Goal: Transaction & Acquisition: Download file/media

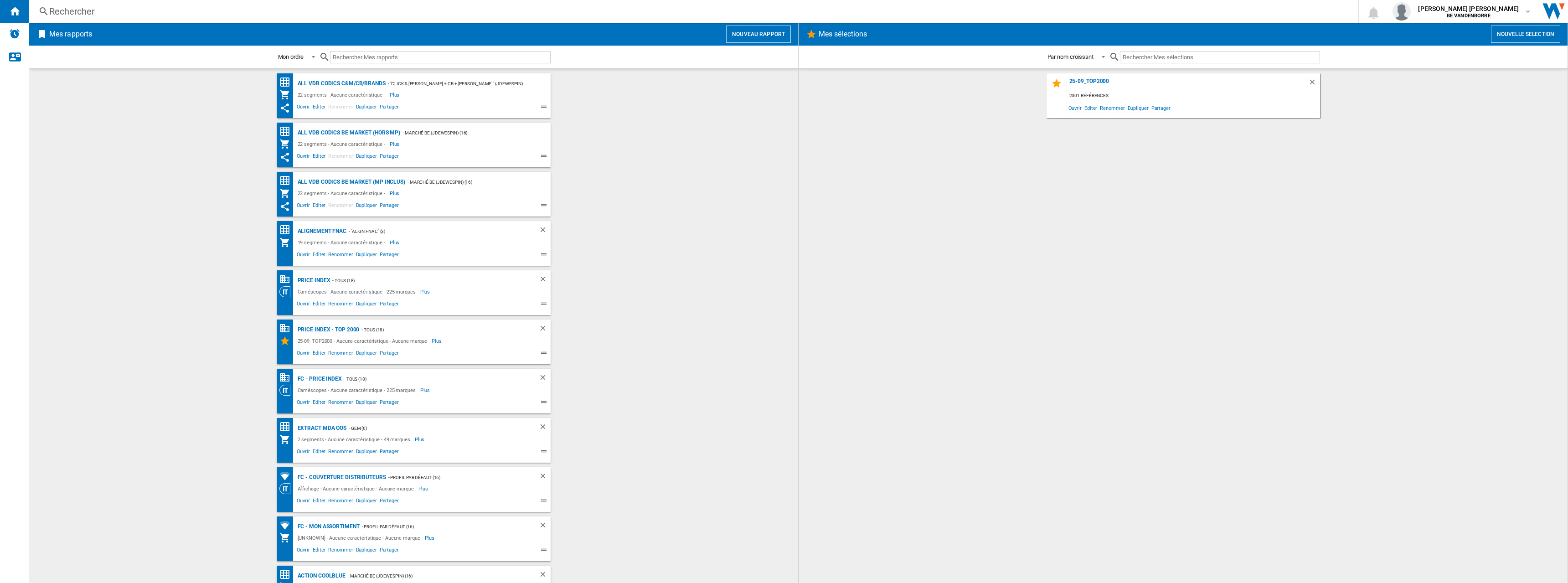
click at [675, 187] on wk-bookmarked-report "ALL VDB CODICS BE MARKET (MP inclus) - Marché BE (jdewespin) (16) 22 segments -…" at bounding box center [414, 194] width 751 height 45
click at [327, 228] on div "Alignement Fnac" at bounding box center [321, 231] width 51 height 12
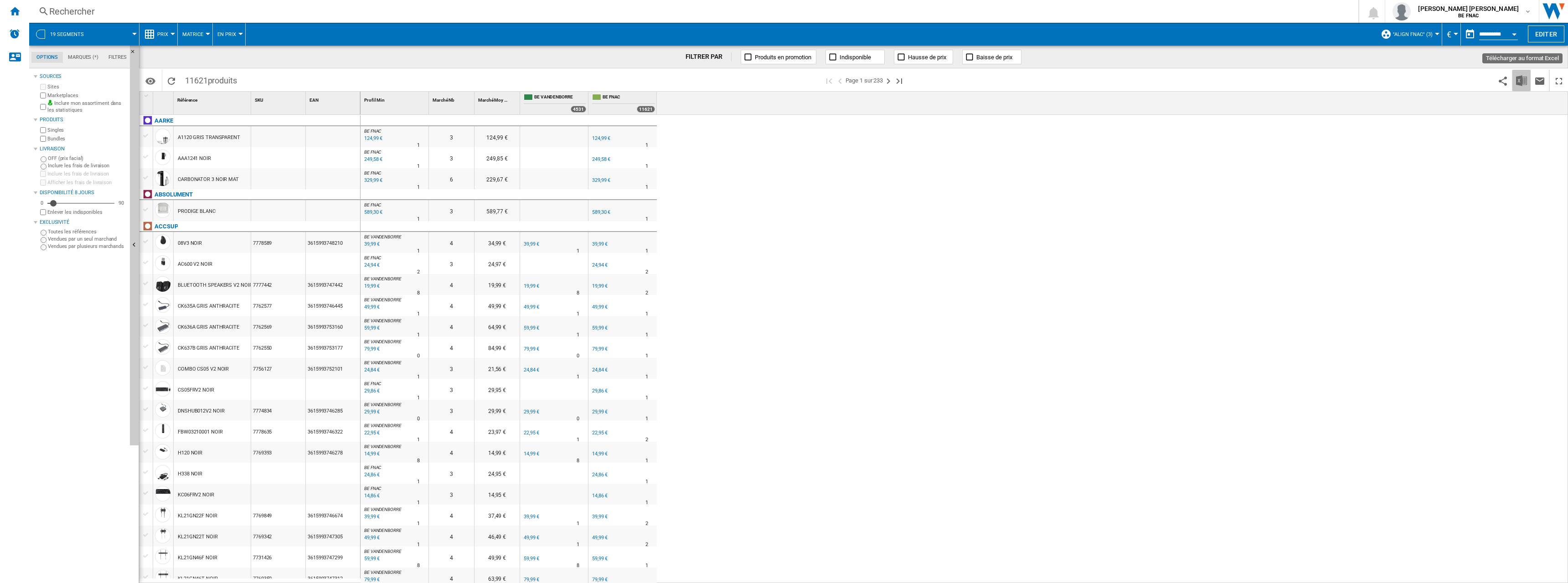
click at [1518, 81] on img "Télécharger au format Excel" at bounding box center [1521, 81] width 11 height 11
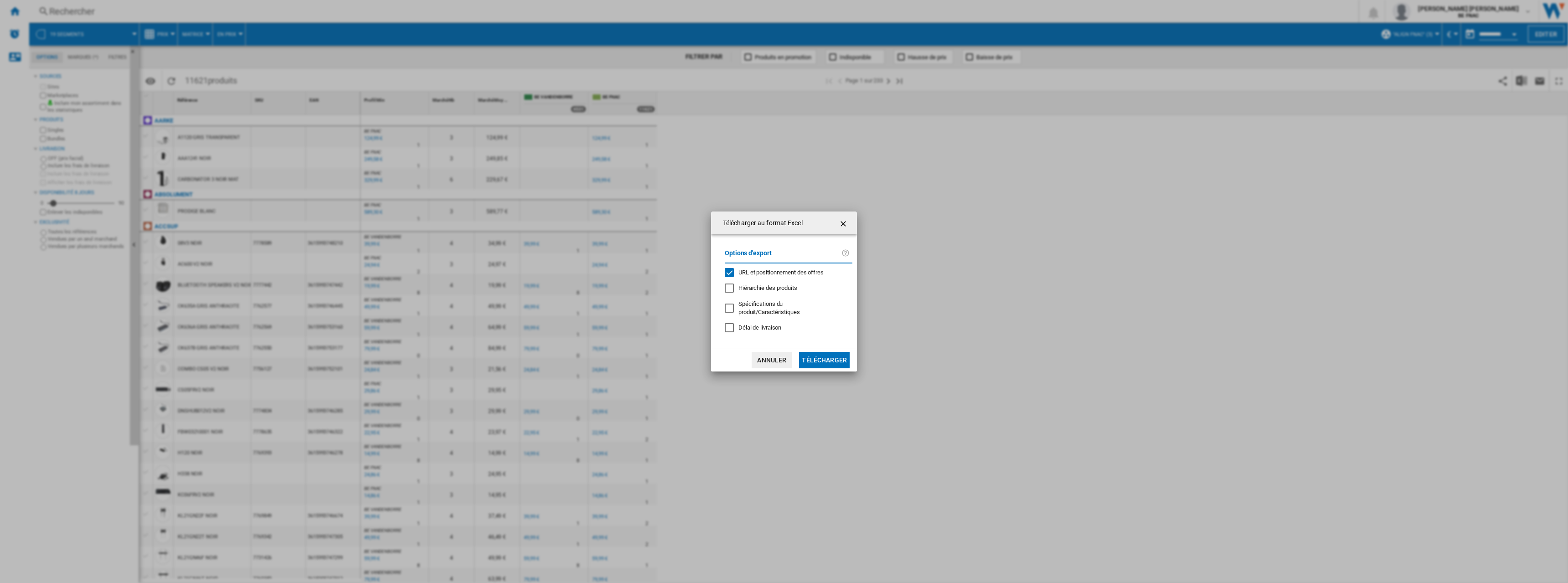
click at [778, 276] on span "URL et positionnement des offres" at bounding box center [781, 272] width 85 height 7
click at [812, 352] on button "Télécharger" at bounding box center [824, 360] width 51 height 17
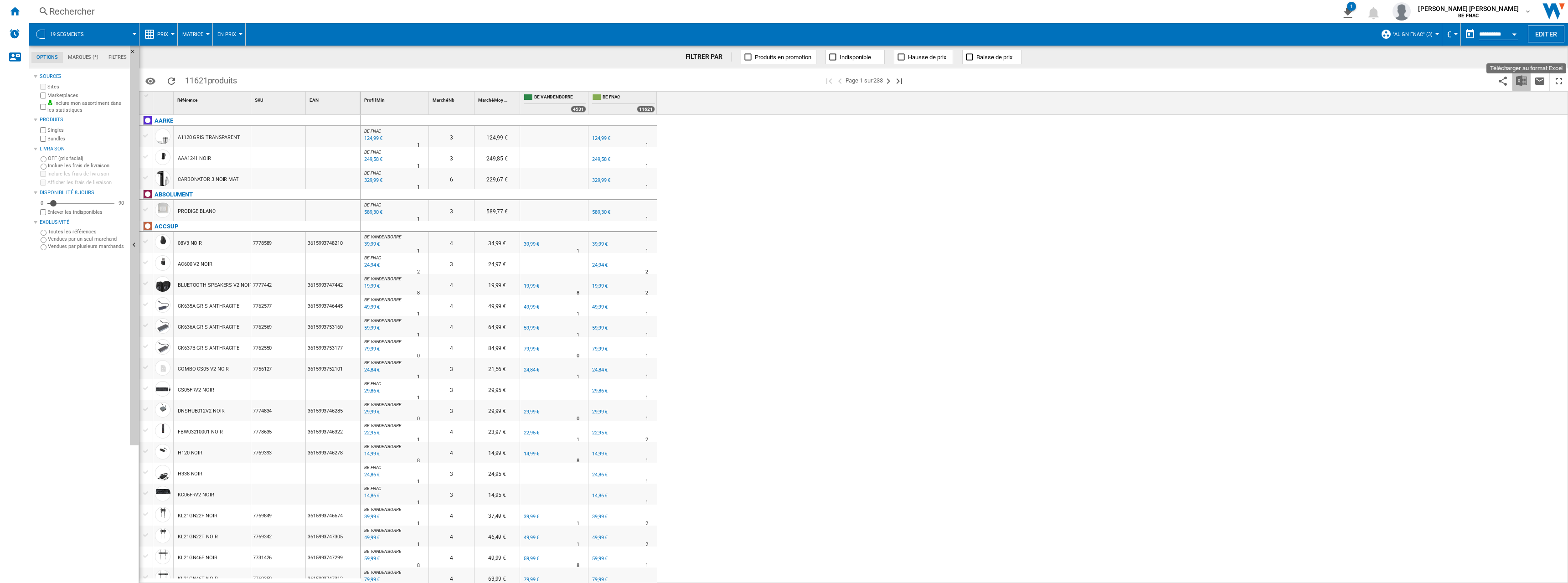
click at [1521, 83] on img "Télécharger au format Excel" at bounding box center [1521, 81] width 11 height 11
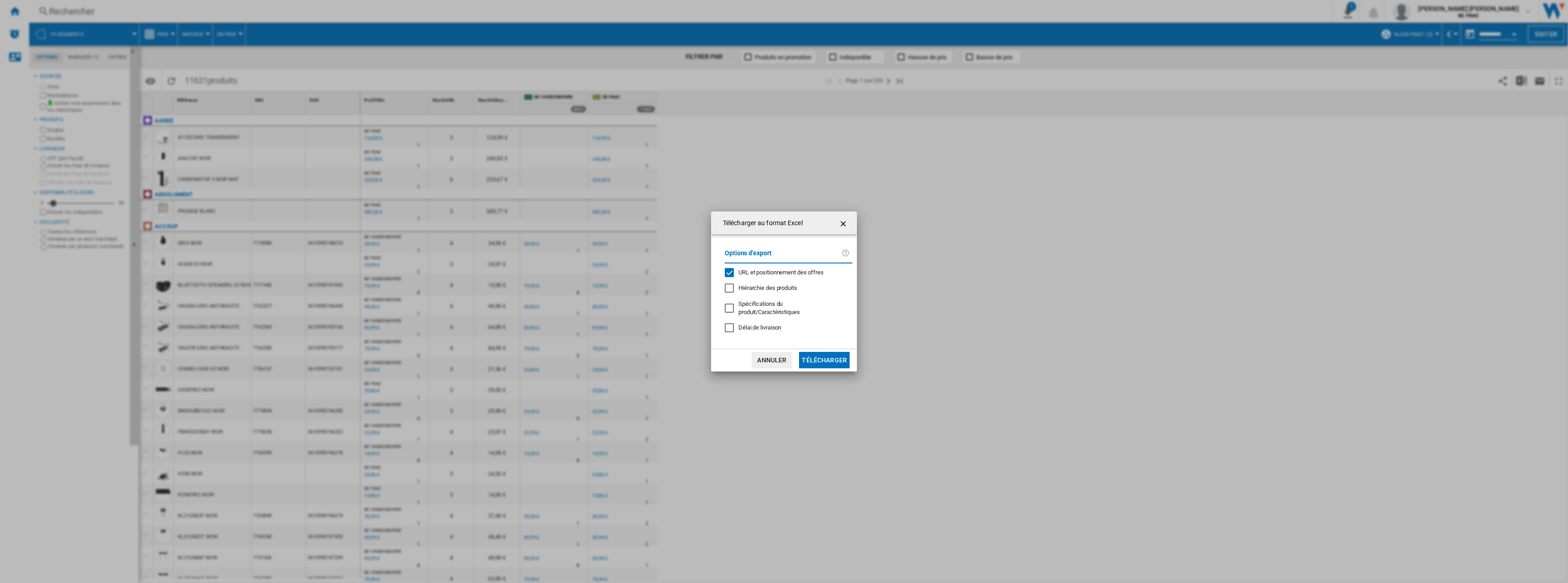
click at [767, 329] on div "Options d'export URL et positionnement des offres Hiérarchie des produits Spéci…" at bounding box center [788, 291] width 136 height 95
click at [766, 324] on span "Délai de livraison" at bounding box center [760, 327] width 43 height 7
click at [771, 276] on span "URL et positionnement des offres" at bounding box center [781, 272] width 85 height 7
click at [835, 354] on button "Télécharger" at bounding box center [824, 360] width 51 height 17
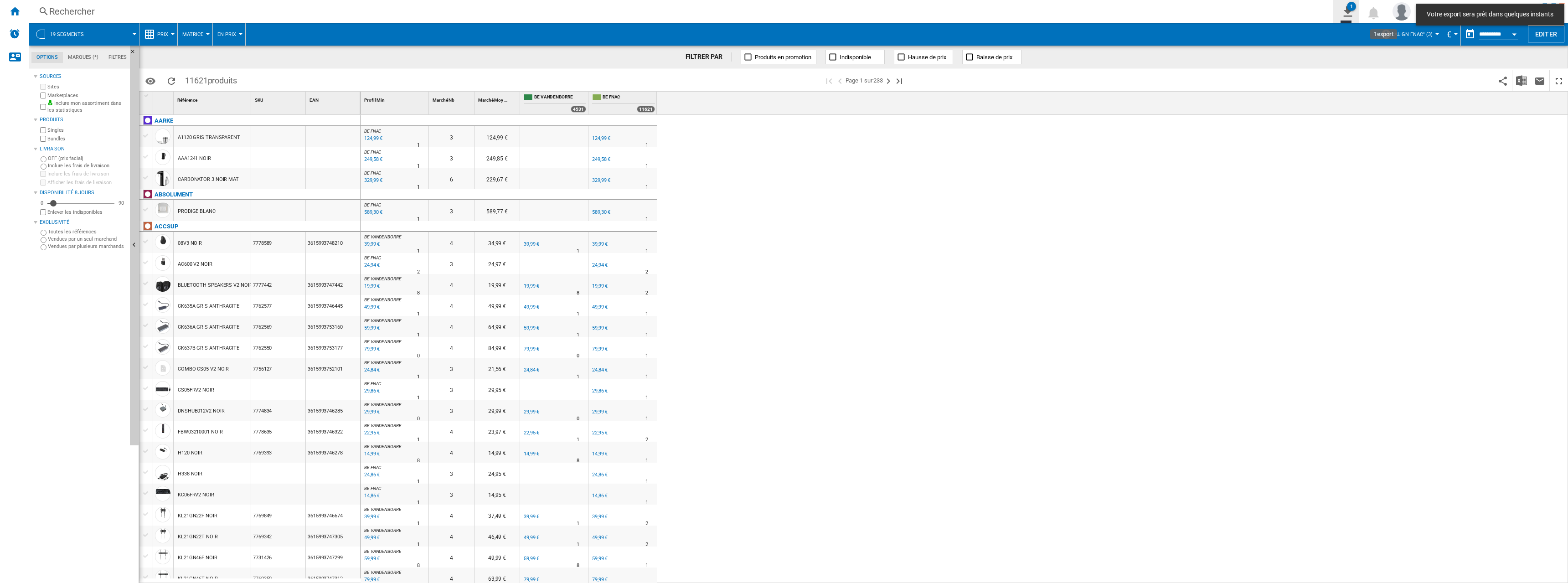
click at [1356, 10] on div "1" at bounding box center [1351, 6] width 9 height 9
